Goal: Transaction & Acquisition: Purchase product/service

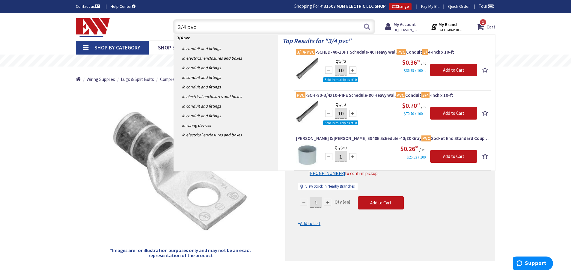
click at [77, 99] on div "*Images are for illustration purposes only and may not be an exact representati…" at bounding box center [181, 174] width 210 height 173
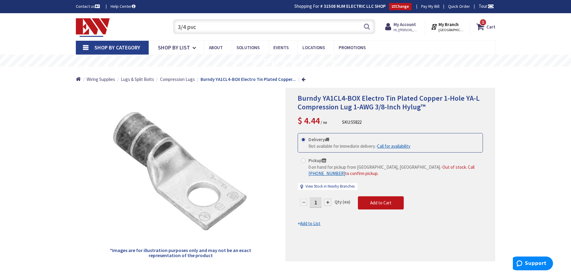
click at [201, 23] on input "3/4 pvc" at bounding box center [274, 26] width 202 height 15
type input "3"
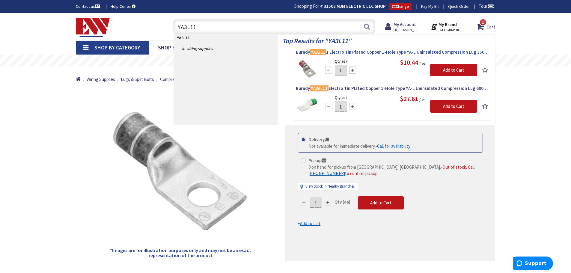
type input "YA3L11"
click at [335, 52] on span "Burndy YA31L1 1 Electro Tin Plated Copper 1-Hole Type YA-L Uninsulated Compress…" at bounding box center [392, 52] width 193 height 6
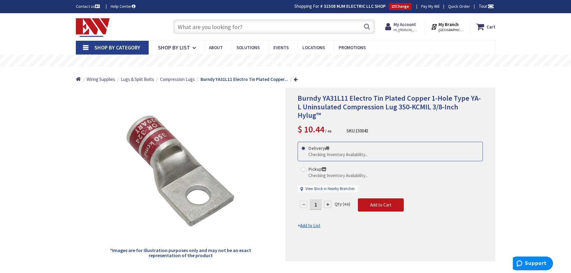
type input "[GEOGRAPHIC_DATA], [PERSON_NAME] 180 St. bet. [PERSON_NAME][GEOGRAPHIC_DATA] an…"
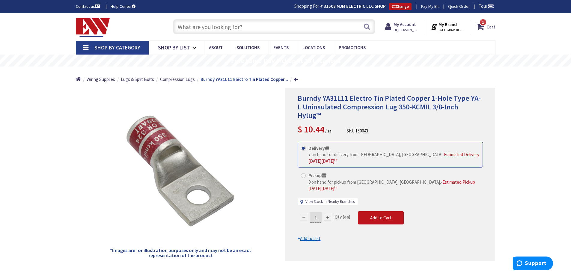
click at [327, 199] on link "View Stock in Nearby Branches" at bounding box center [329, 202] width 49 height 6
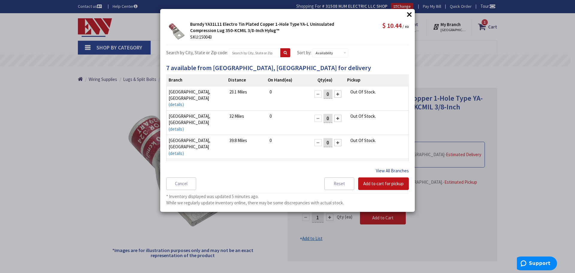
click at [390, 170] on button "View All Branches" at bounding box center [392, 171] width 33 height 8
select select "data-availability"
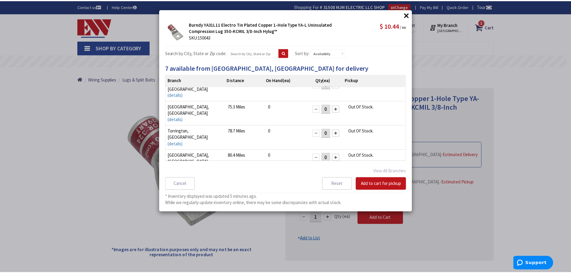
scroll to position [231, 0]
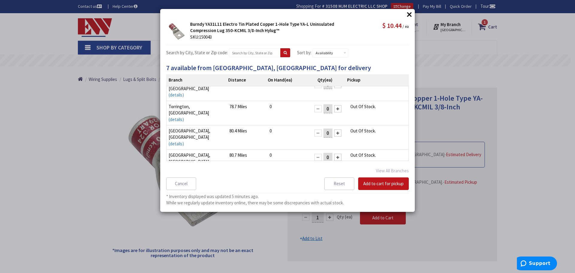
click at [409, 13] on button "×" at bounding box center [409, 14] width 9 height 9
